Goal: Task Accomplishment & Management: Use online tool/utility

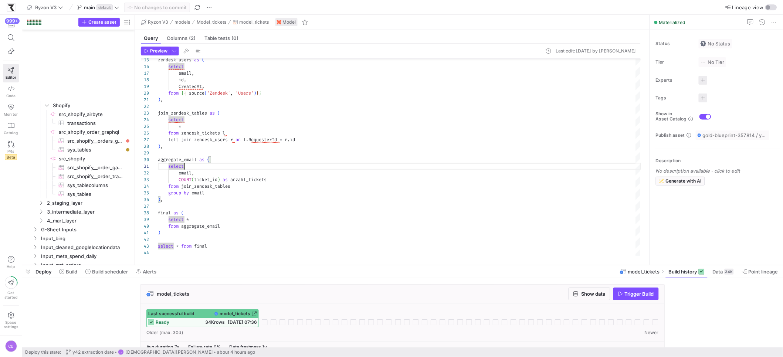
scroll to position [0, 27]
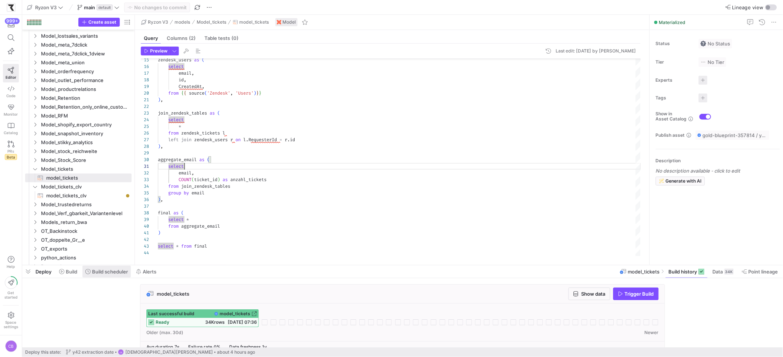
click at [102, 273] on span "Build scheduler" at bounding box center [110, 272] width 36 height 6
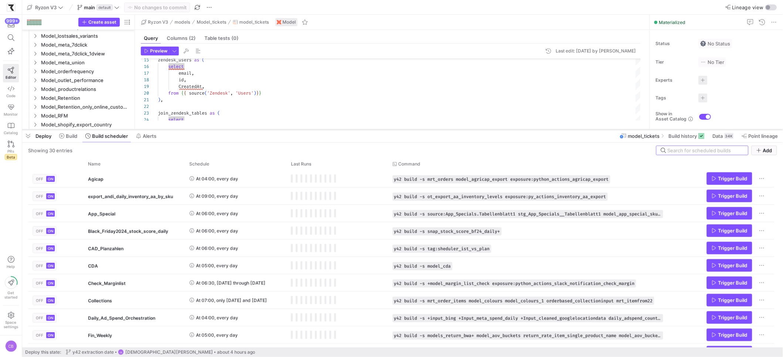
drag, startPoint x: 216, startPoint y: 264, endPoint x: 215, endPoint y: 126, distance: 137.9
click at [215, 128] on div at bounding box center [402, 129] width 761 height 3
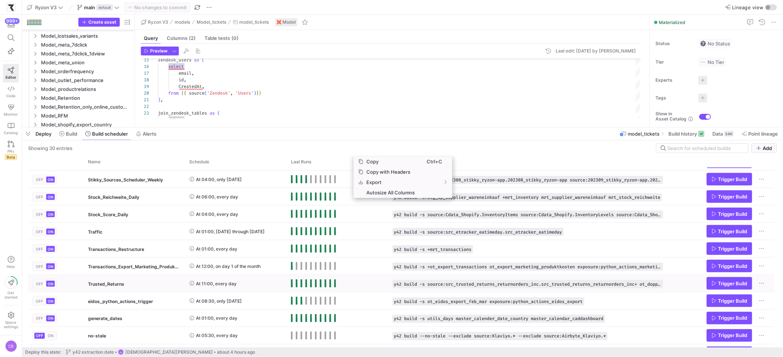
scroll to position [341, 0]
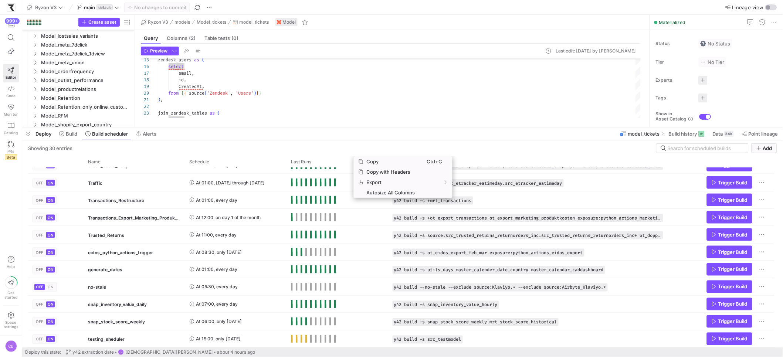
click at [278, 143] on div "Showing 30 entries Add" at bounding box center [402, 148] width 749 height 10
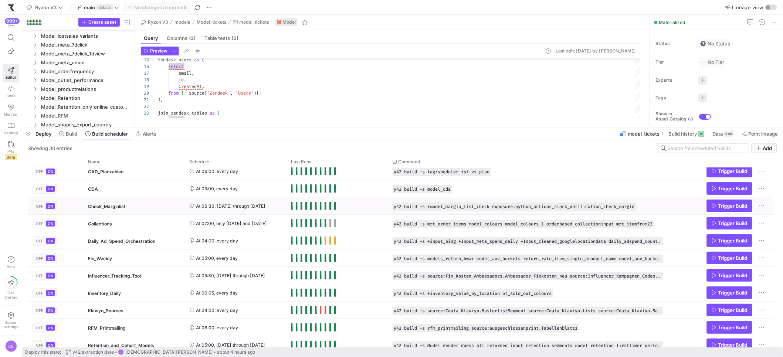
scroll to position [0, 0]
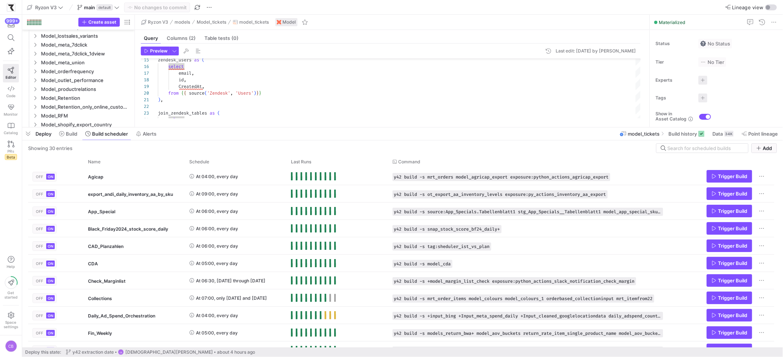
click at [317, 146] on div "Showing 30 entries Add" at bounding box center [402, 148] width 749 height 10
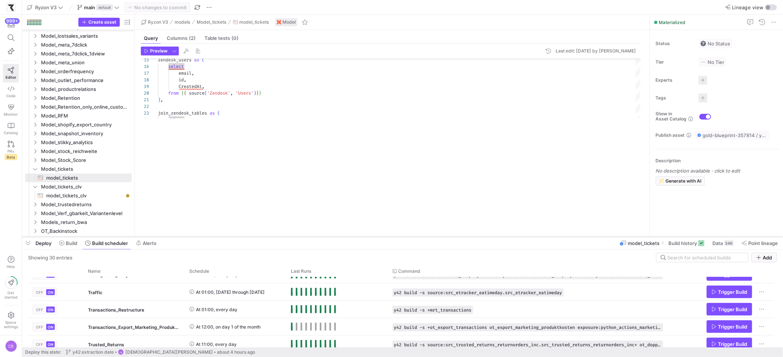
drag, startPoint x: 311, startPoint y: 126, endPoint x: 344, endPoint y: 236, distance: 114.4
click at [345, 236] on div at bounding box center [402, 237] width 761 height 3
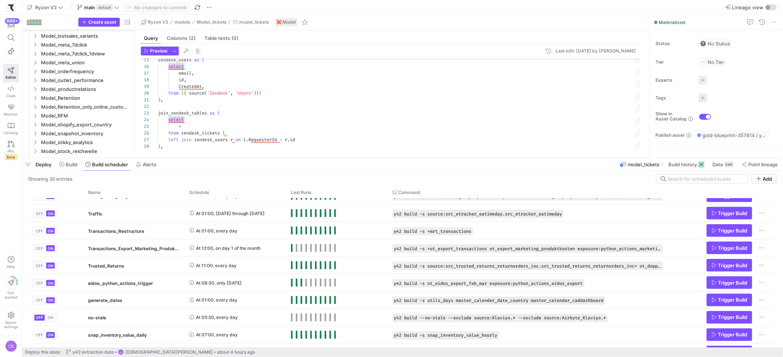
drag, startPoint x: 346, startPoint y: 237, endPoint x: 400, endPoint y: 290, distance: 74.8
click at [358, 159] on div at bounding box center [402, 158] width 761 height 3
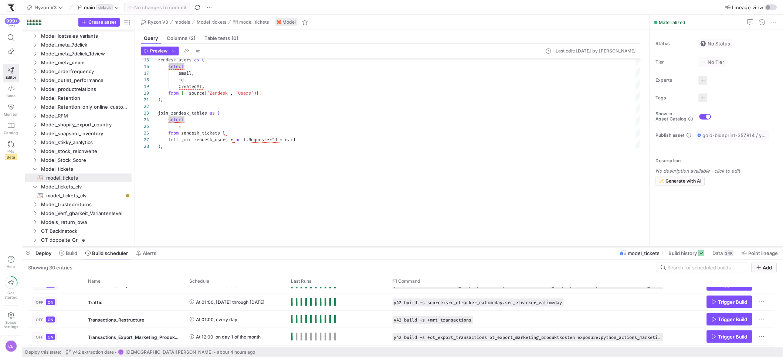
drag, startPoint x: 280, startPoint y: 158, endPoint x: 300, endPoint y: 247, distance: 91.5
click at [300, 247] on div at bounding box center [402, 247] width 761 height 3
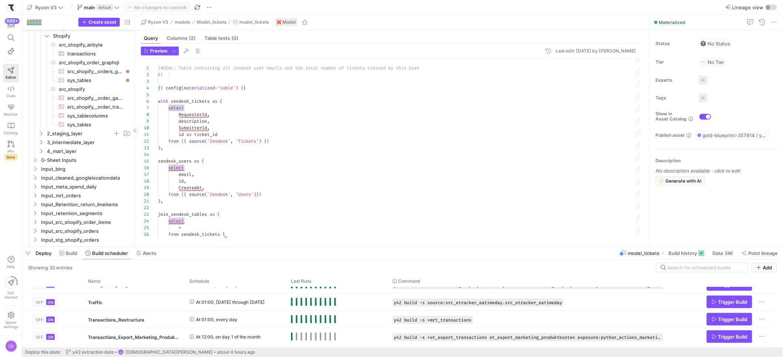
scroll to position [0, 0]
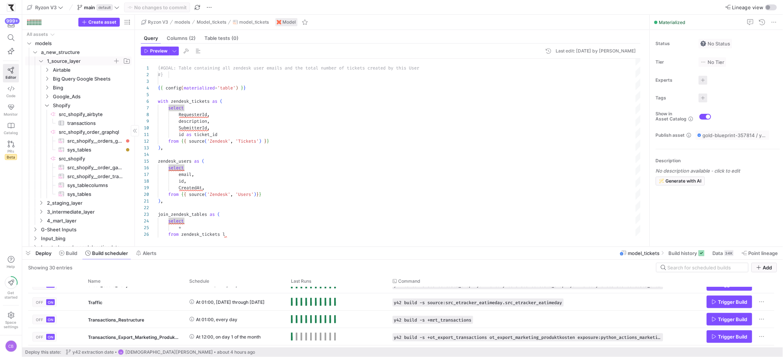
click at [41, 62] on icon "Press SPACE to select this row." at bounding box center [40, 61] width 5 height 4
